Goal: Browse casually: Explore the website without a specific task or goal

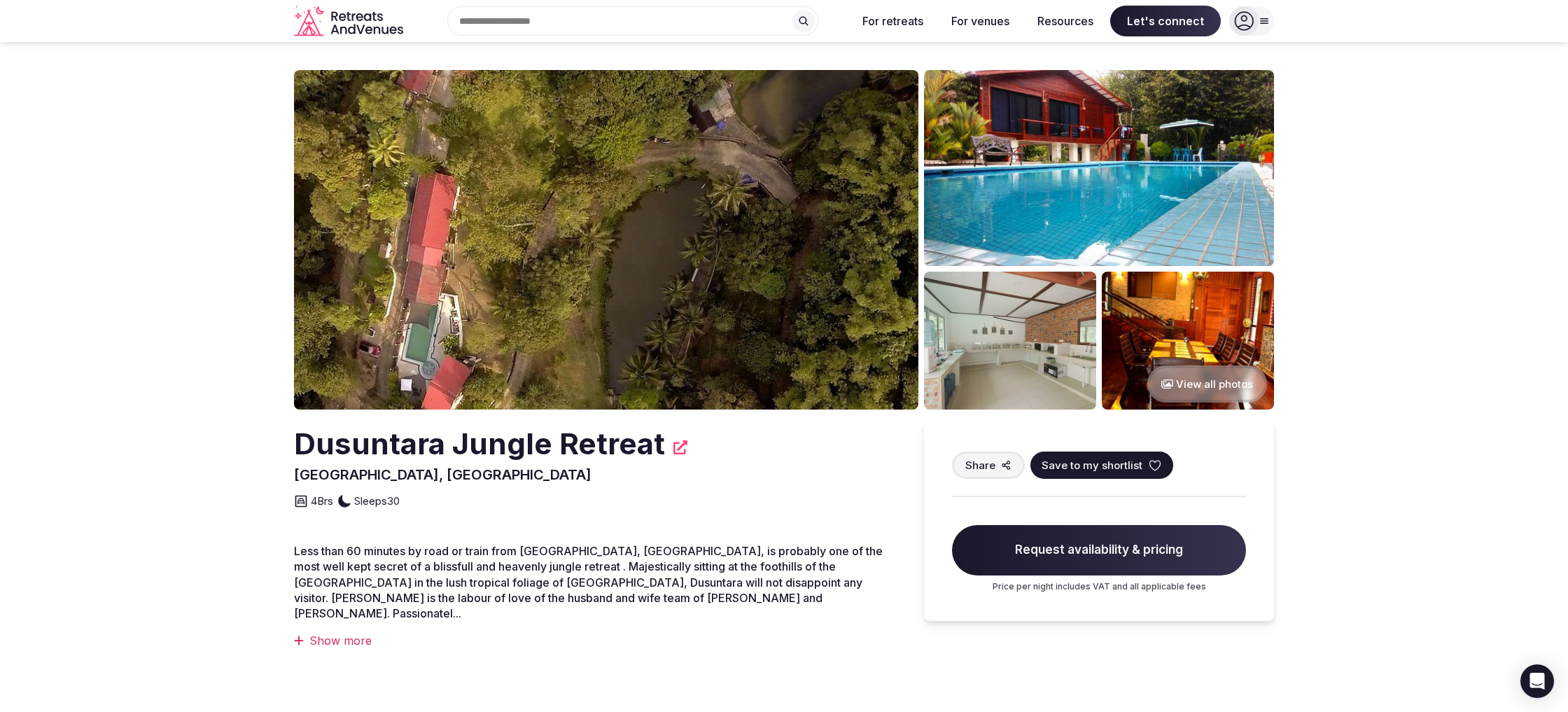
click at [803, 242] on img at bounding box center [606, 239] width 625 height 339
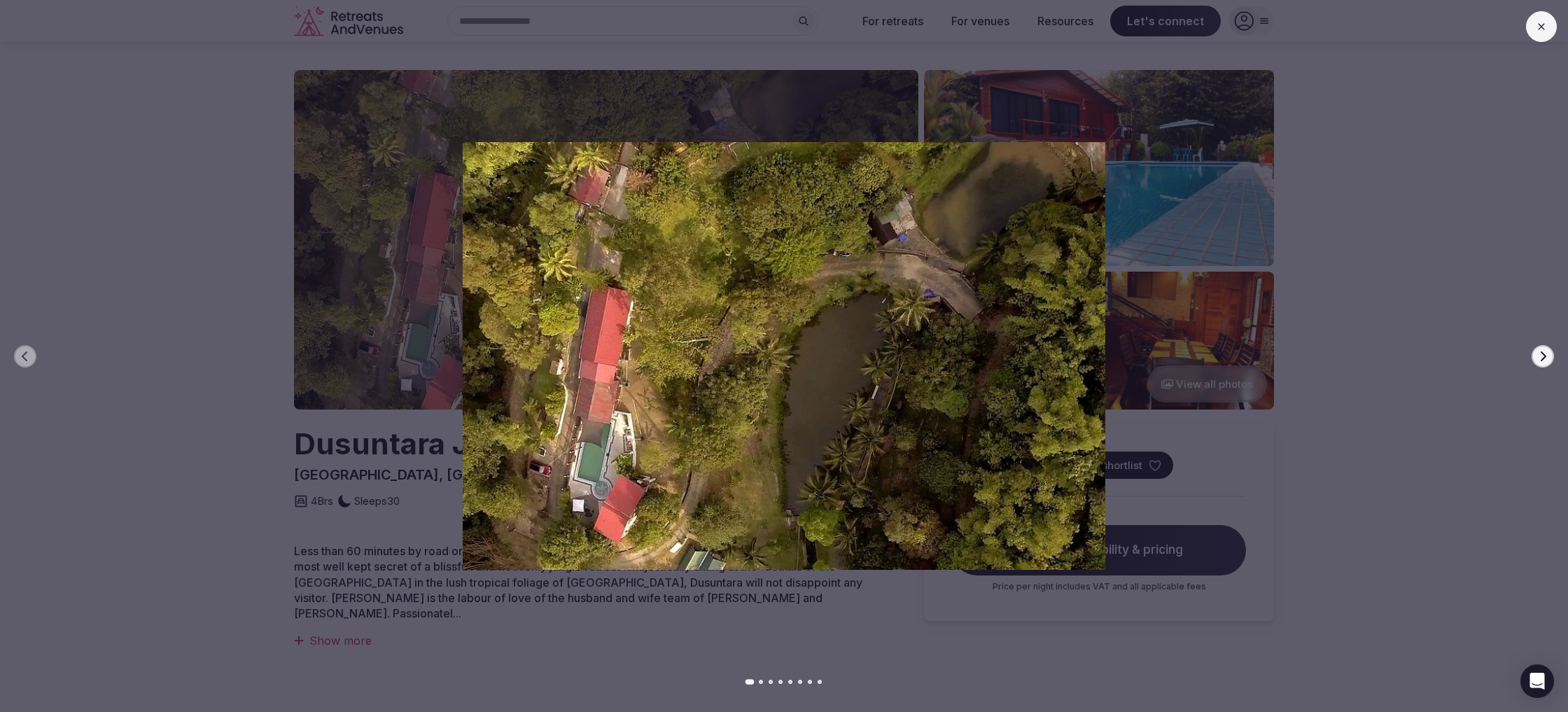
click at [1537, 354] on button "Next slide" at bounding box center [1542, 356] width 23 height 23
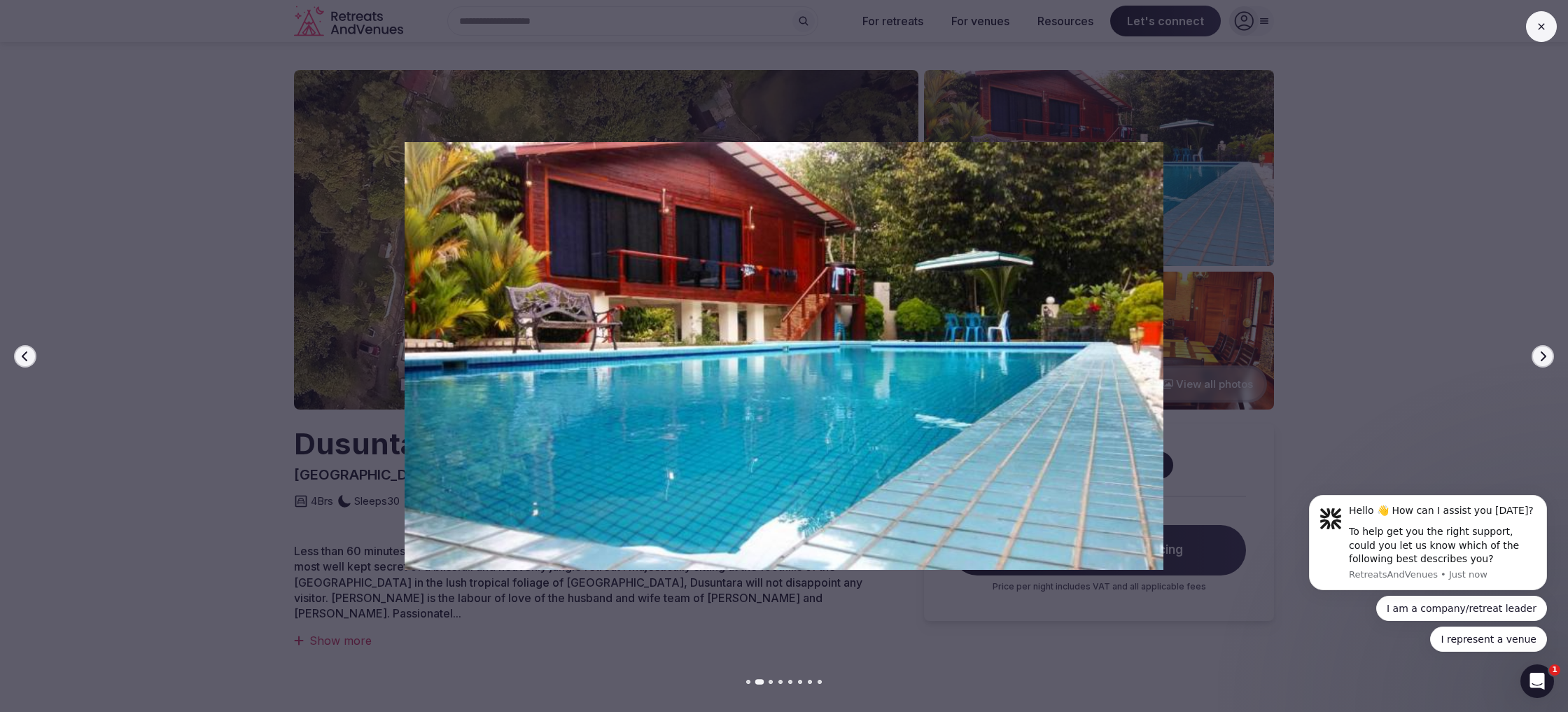
click at [1537, 355] on button "Next slide" at bounding box center [1542, 356] width 23 height 23
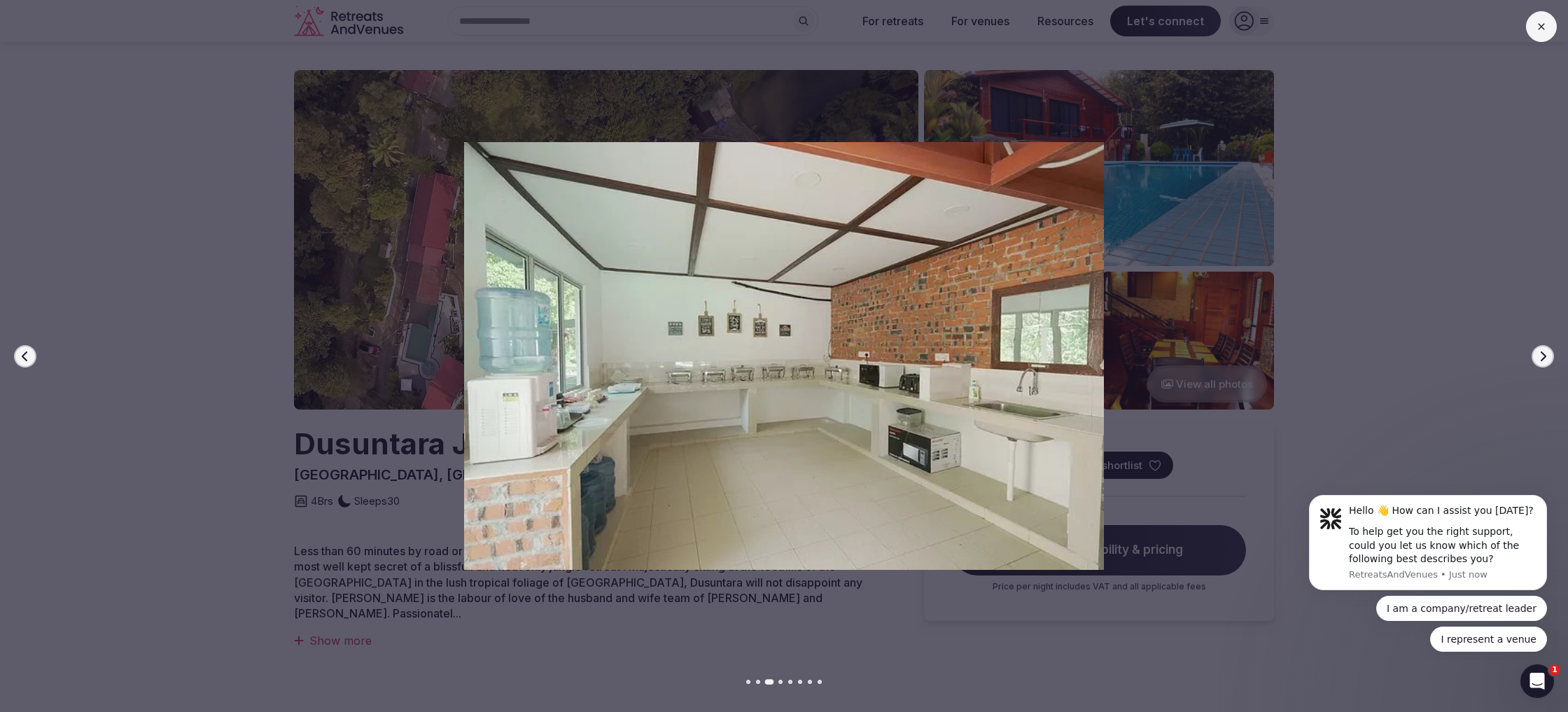
click at [1539, 358] on icon "button" at bounding box center [1542, 356] width 11 height 11
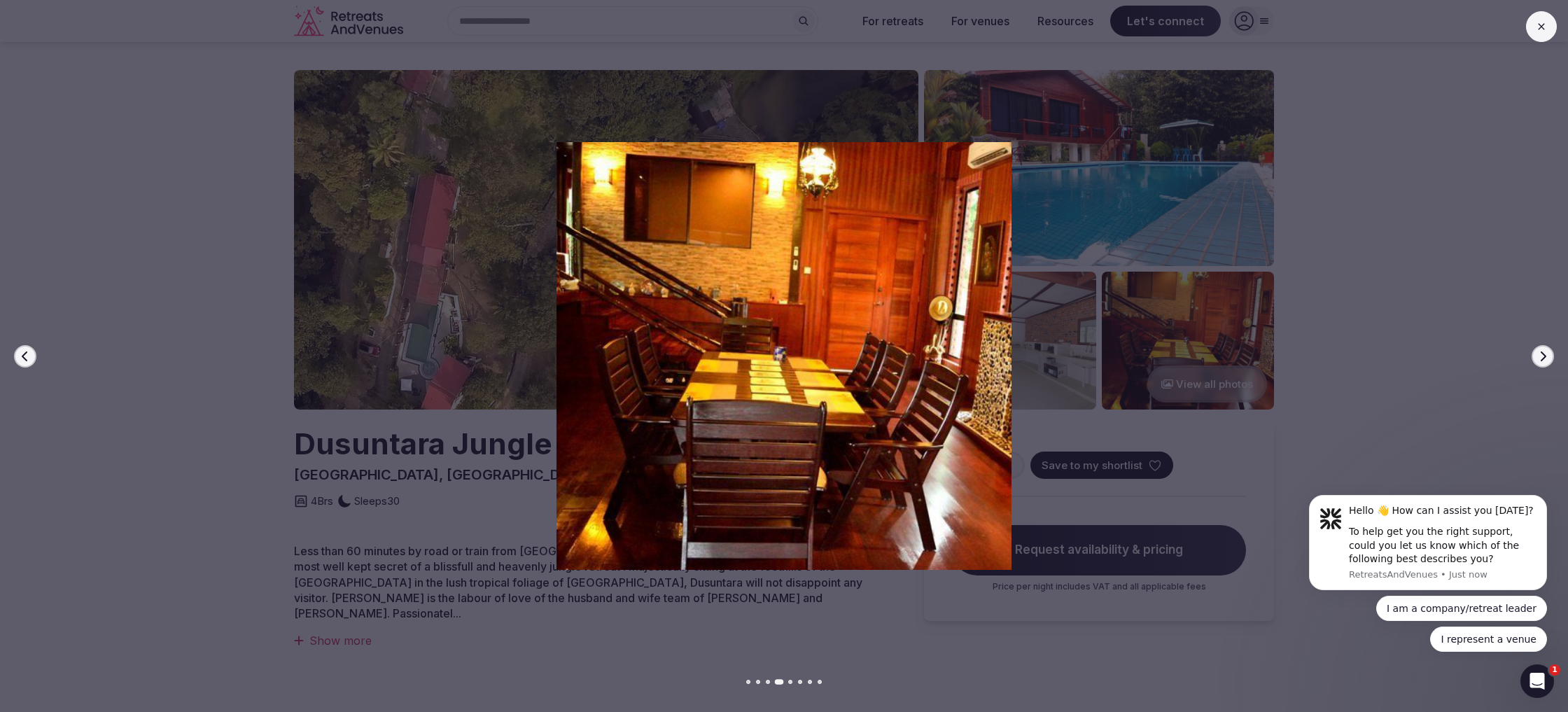
click at [1539, 358] on icon "button" at bounding box center [1542, 356] width 11 height 11
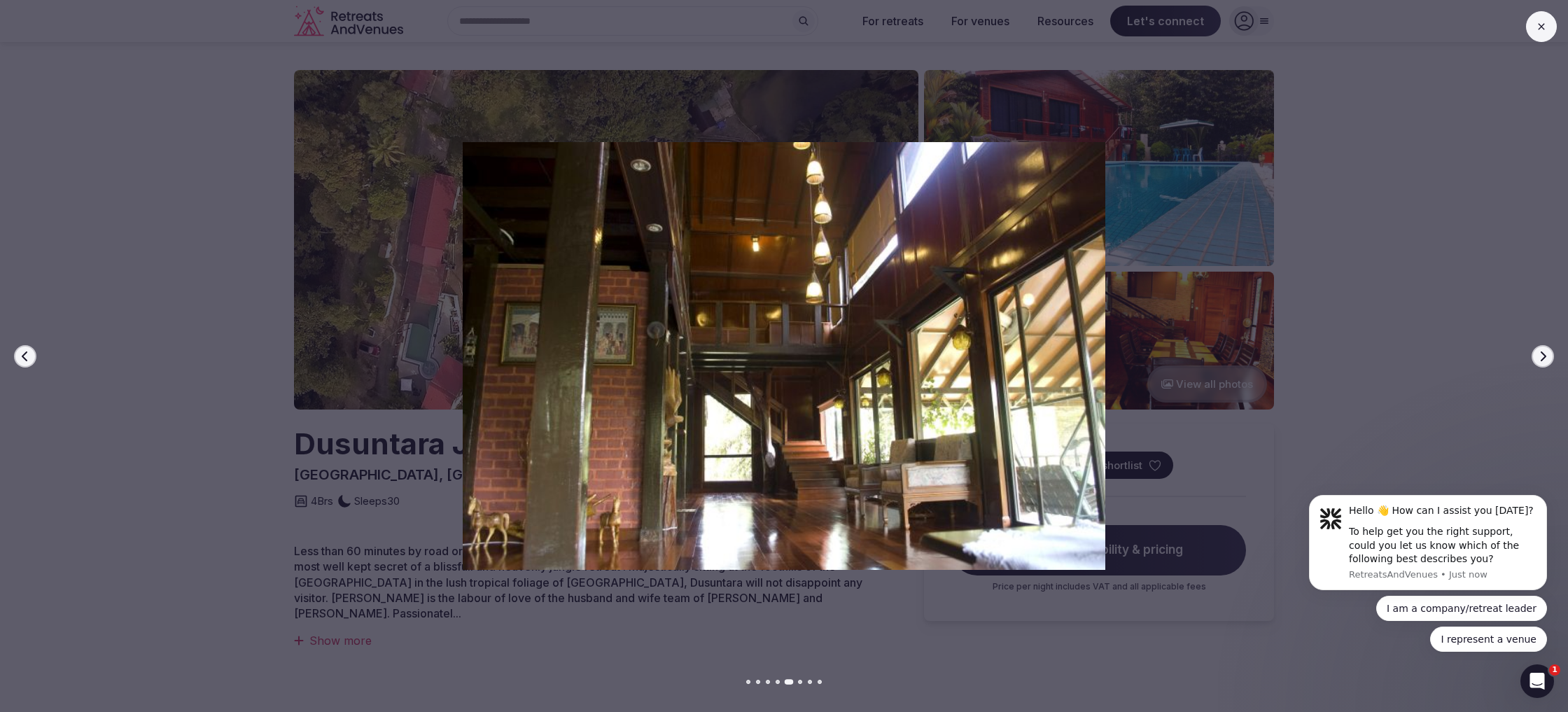
click at [1539, 358] on icon "button" at bounding box center [1542, 356] width 11 height 11
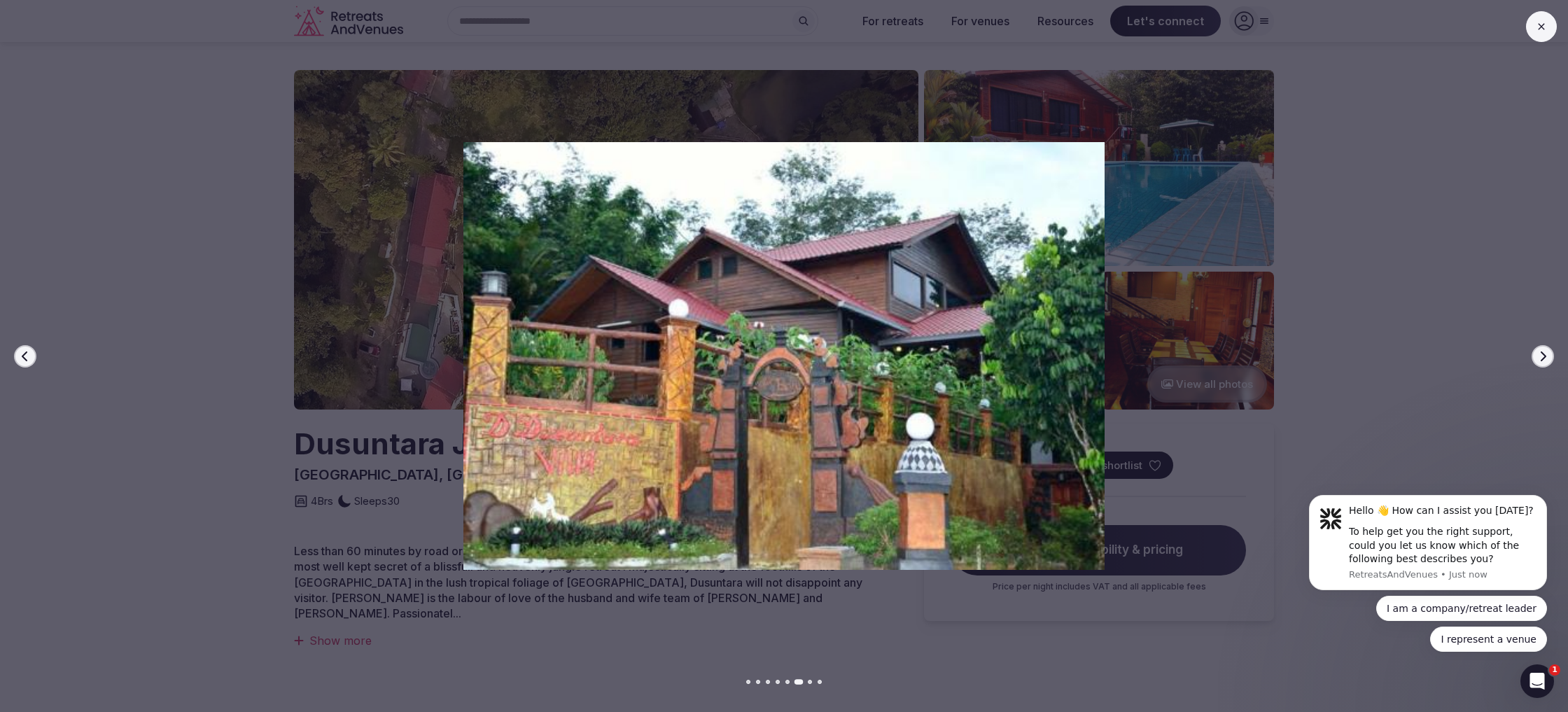
click at [1539, 358] on icon "button" at bounding box center [1542, 356] width 11 height 11
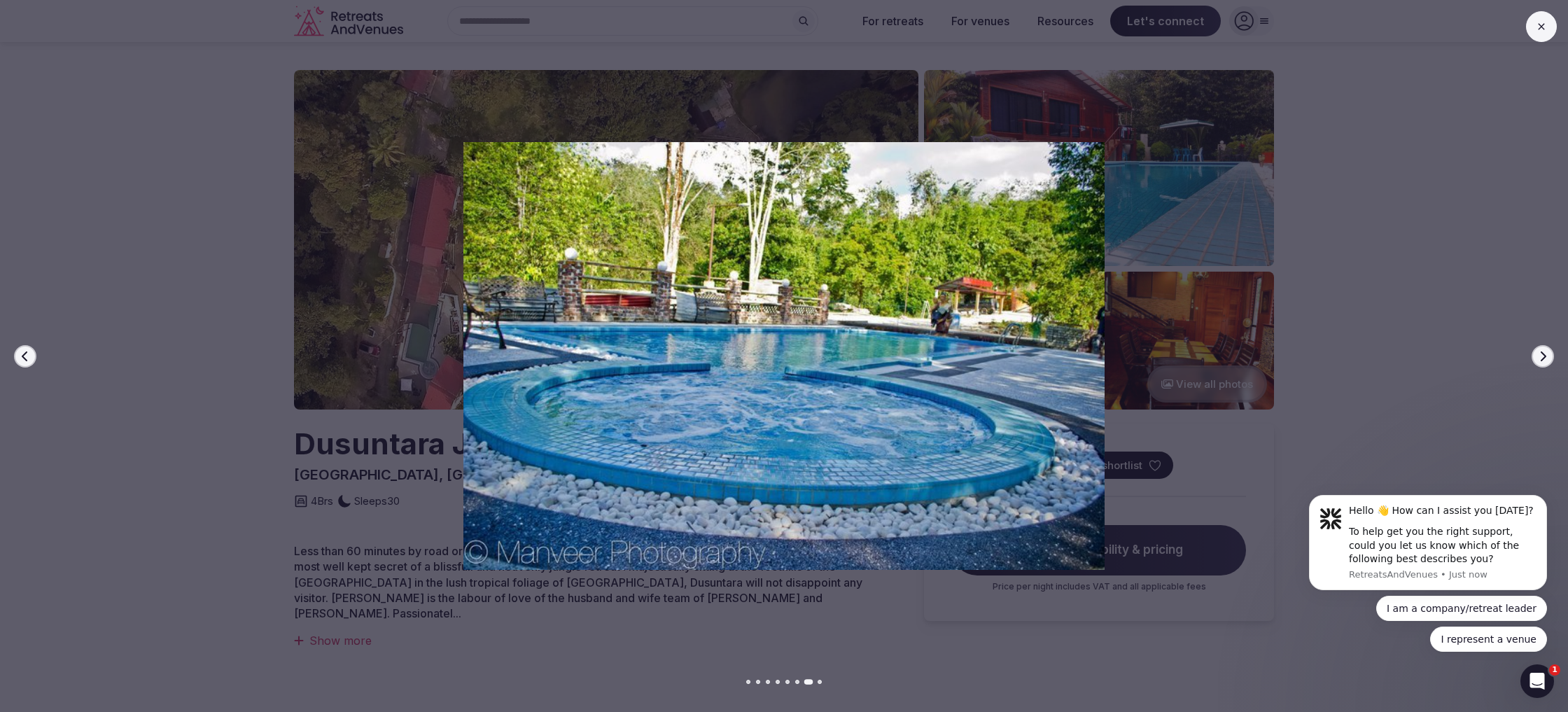
click at [1539, 358] on icon "button" at bounding box center [1542, 356] width 11 height 11
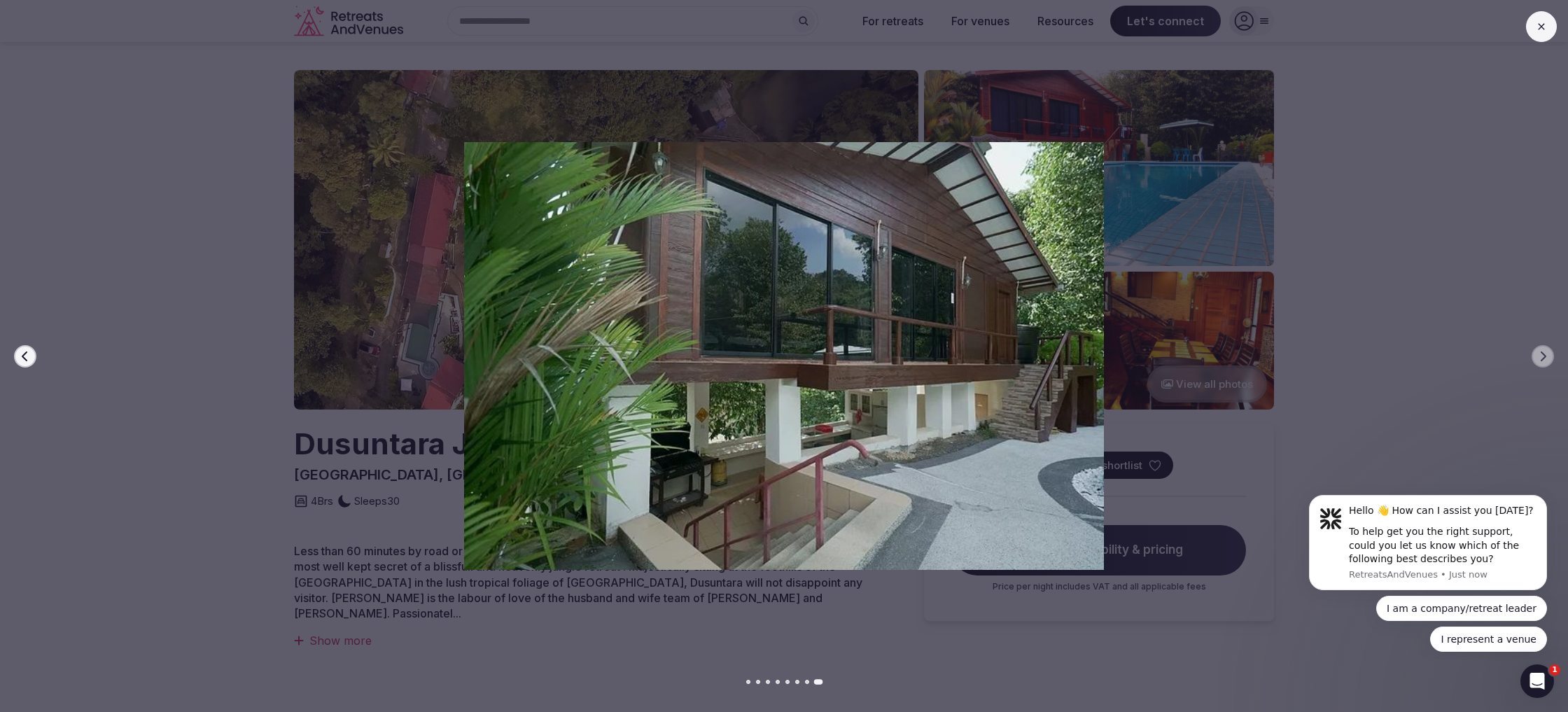
click at [1412, 346] on div at bounding box center [779, 355] width 1580 height 427
drag, startPoint x: 1553, startPoint y: 20, endPoint x: 1545, endPoint y: 26, distance: 10.0
click at [1553, 21] on button at bounding box center [1541, 26] width 30 height 30
